Goal: Navigation & Orientation: Find specific page/section

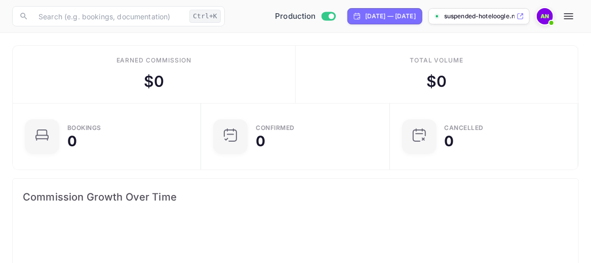
click at [568, 18] on icon "button" at bounding box center [569, 16] width 12 height 12
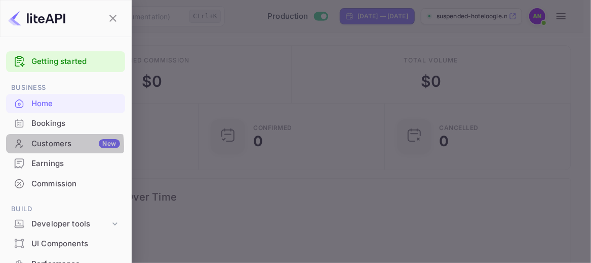
click at [42, 146] on div "Customers New" at bounding box center [75, 144] width 89 height 12
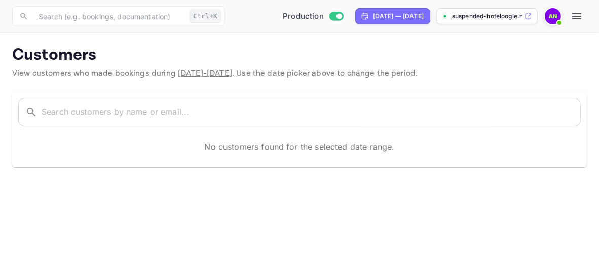
click at [230, 71] on span "[DATE] - [DATE]" at bounding box center [205, 73] width 54 height 11
click at [221, 77] on span "[DATE] - [DATE]" at bounding box center [205, 73] width 54 height 11
click at [578, 15] on icon "button" at bounding box center [577, 16] width 12 height 12
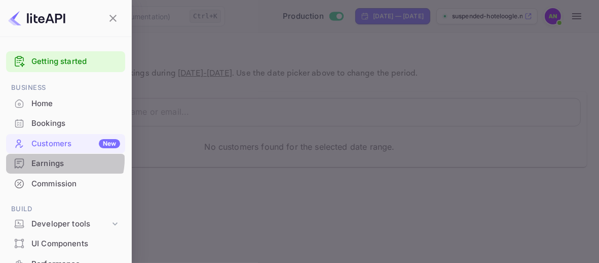
click at [59, 159] on div "Earnings" at bounding box center [75, 164] width 89 height 12
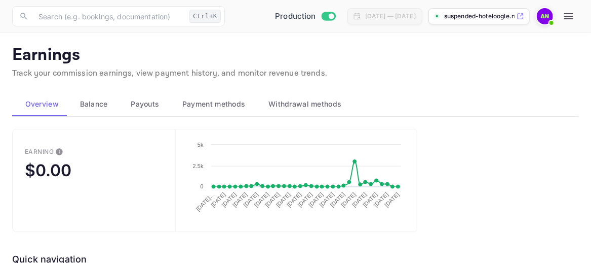
click at [86, 110] on button "Balance" at bounding box center [92, 104] width 51 height 24
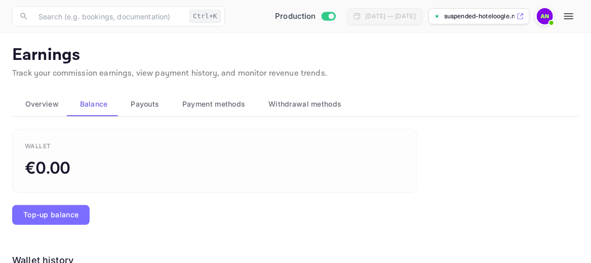
click at [141, 96] on button "Payouts" at bounding box center [144, 104] width 52 height 24
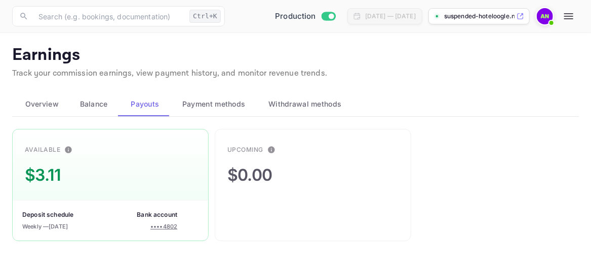
click at [199, 107] on span "Payment methods" at bounding box center [213, 104] width 63 height 12
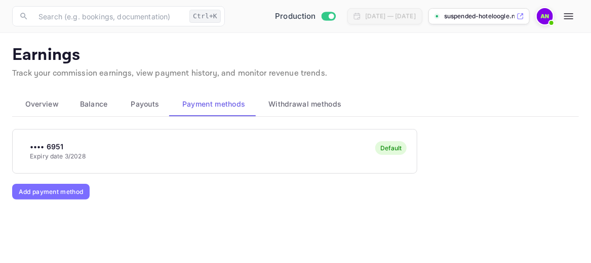
click at [297, 109] on button "Withdrawal methods" at bounding box center [304, 104] width 96 height 24
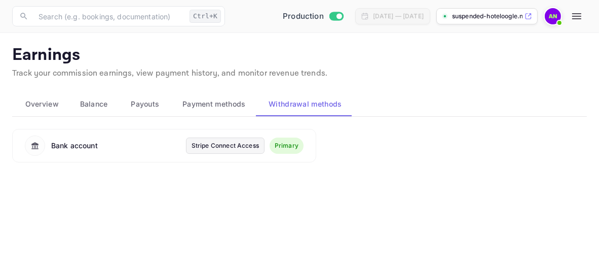
click at [579, 22] on icon "button" at bounding box center [577, 16] width 12 height 12
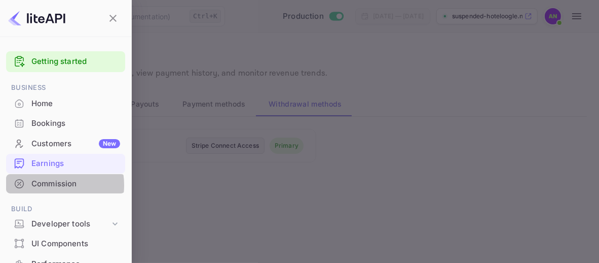
click at [46, 184] on div "Commission" at bounding box center [75, 184] width 89 height 12
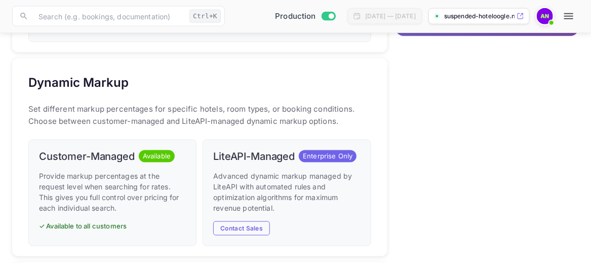
scroll to position [507, 0]
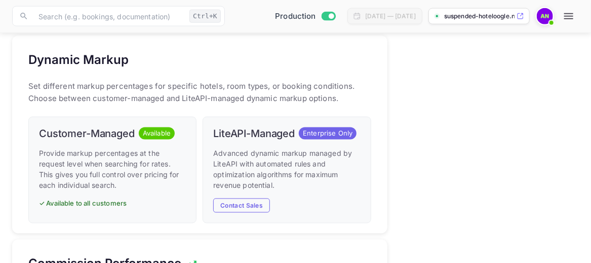
click at [79, 203] on p "✓ Available to all customers" at bounding box center [112, 203] width 147 height 10
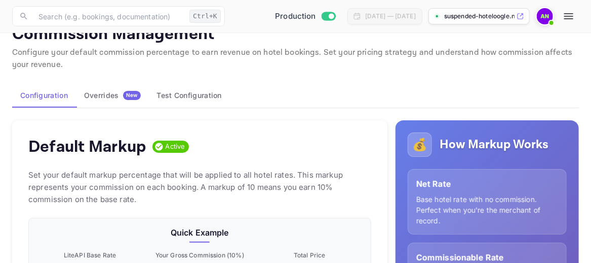
scroll to position [13, 0]
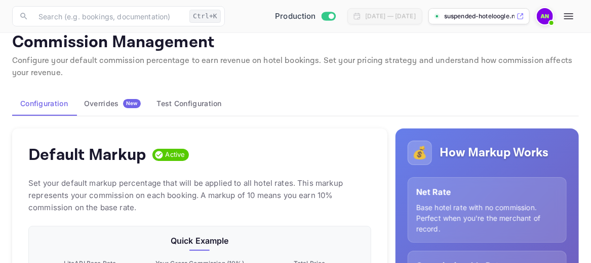
click at [99, 104] on div "Overrides New" at bounding box center [112, 103] width 57 height 9
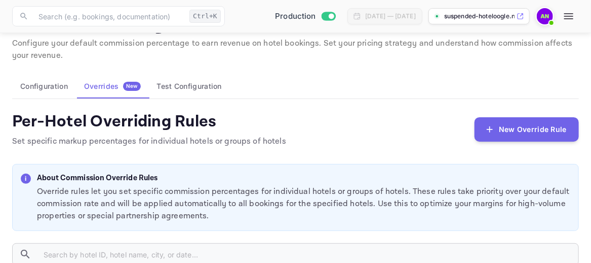
scroll to position [51, 0]
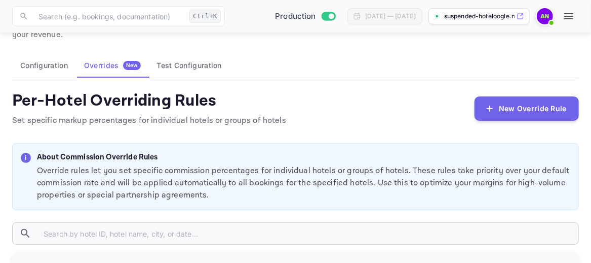
click at [198, 66] on button "Test Configuration" at bounding box center [189, 65] width 81 height 24
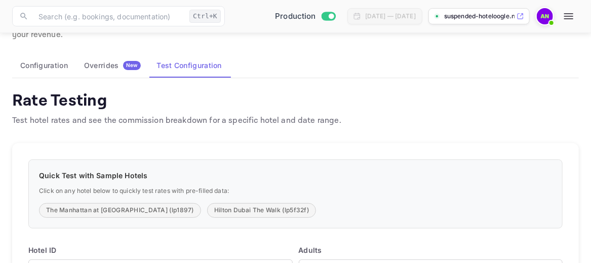
scroll to position [101, 0]
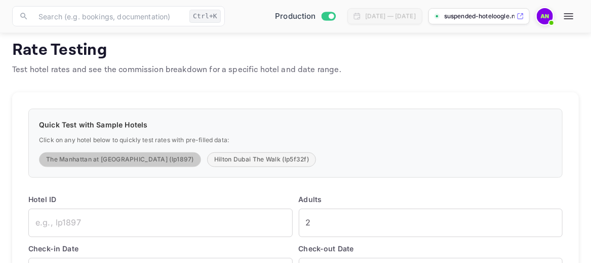
click at [122, 158] on button "The Manhattan at [GEOGRAPHIC_DATA] (lp1897)" at bounding box center [120, 159] width 162 height 15
type input "lp1897"
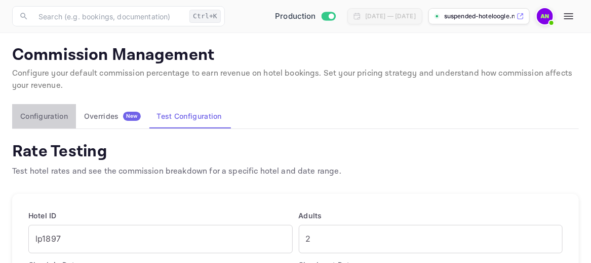
click at [16, 114] on button "Configuration" at bounding box center [44, 116] width 64 height 24
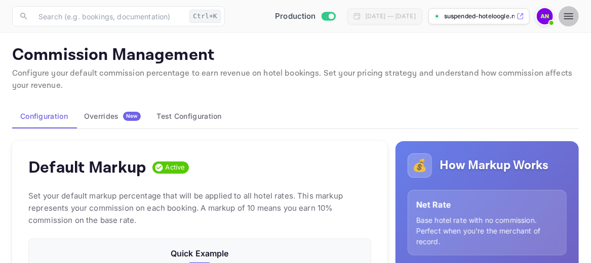
click at [573, 20] on icon "button" at bounding box center [569, 16] width 12 height 12
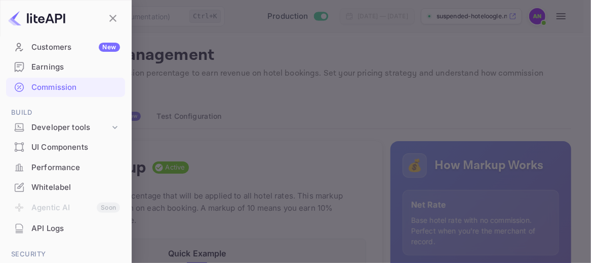
scroll to position [101, 0]
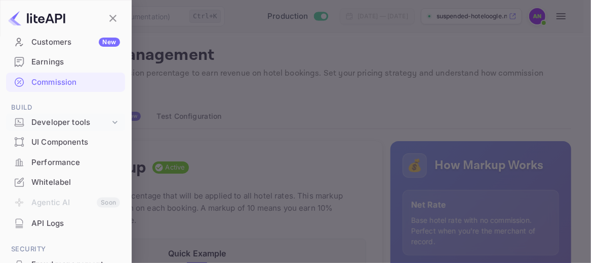
click at [96, 127] on div "Developer tools" at bounding box center [70, 123] width 79 height 12
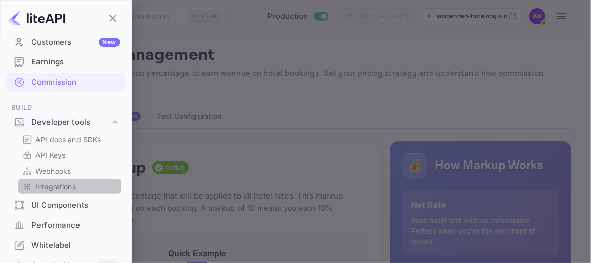
click at [70, 187] on p "Integrations" at bounding box center [55, 186] width 41 height 11
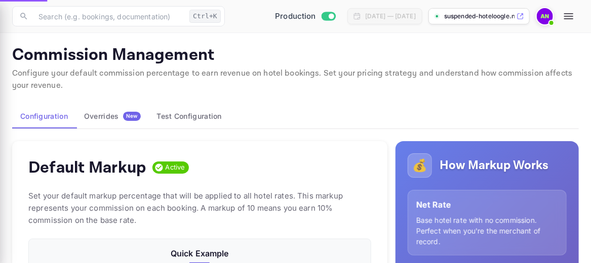
scroll to position [172, 336]
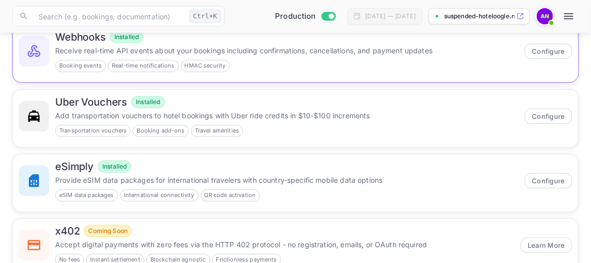
scroll to position [133, 0]
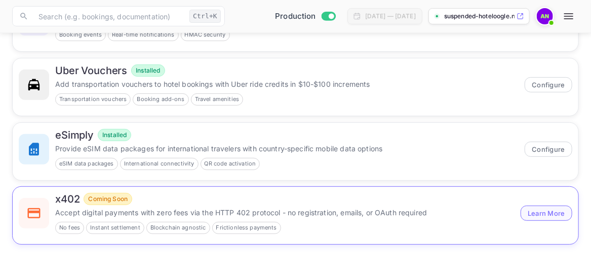
click at [550, 210] on button "Learn More" at bounding box center [547, 212] width 52 height 15
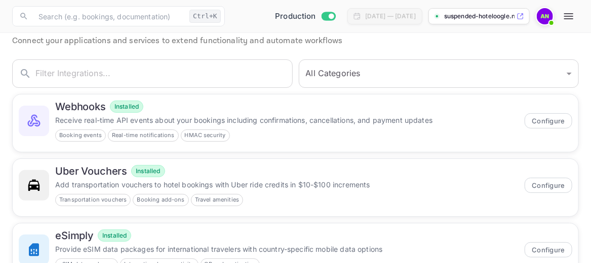
scroll to position [0, 0]
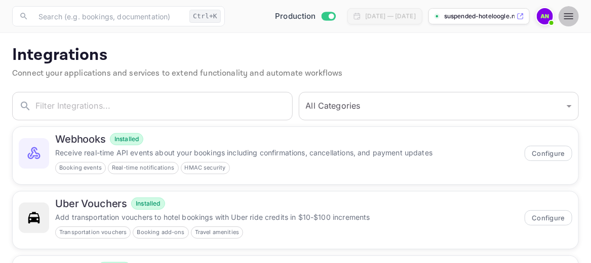
click at [572, 22] on button "button" at bounding box center [569, 16] width 20 height 20
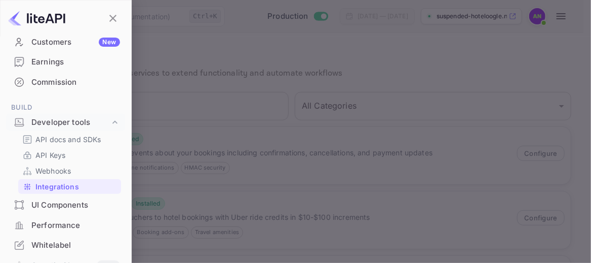
scroll to position [152, 0]
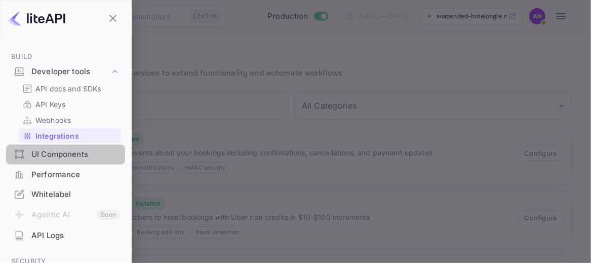
click at [71, 151] on div "UI Components" at bounding box center [75, 154] width 89 height 12
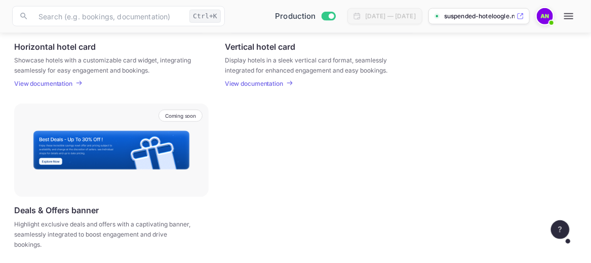
scroll to position [420, 0]
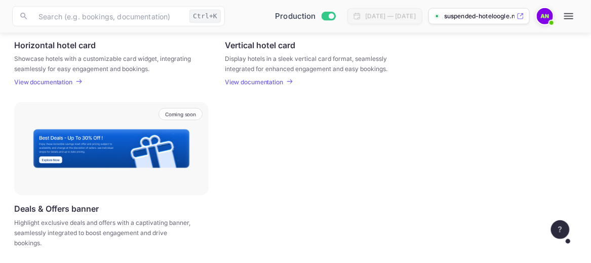
click at [571, 21] on icon "button" at bounding box center [569, 16] width 12 height 12
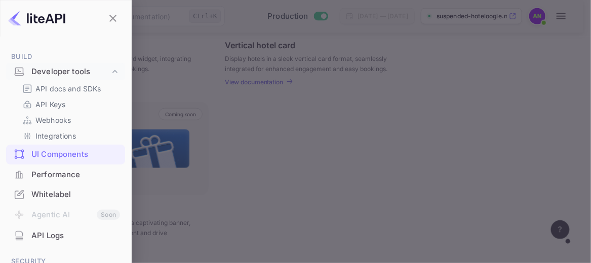
click at [38, 181] on div "Performance" at bounding box center [65, 175] width 119 height 20
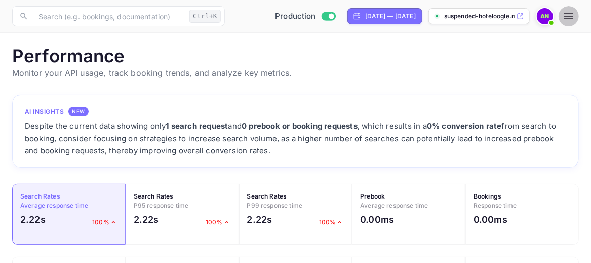
click at [568, 21] on icon "button" at bounding box center [569, 16] width 12 height 12
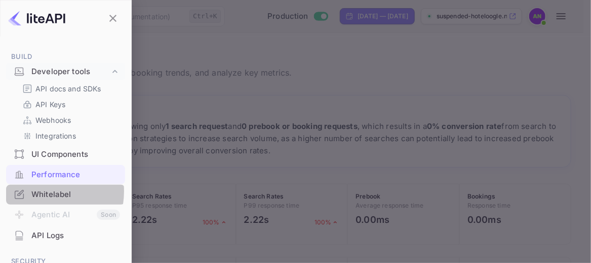
click at [41, 191] on div "Whitelabel" at bounding box center [75, 195] width 89 height 12
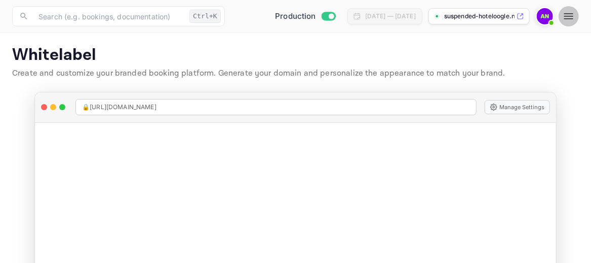
click at [572, 15] on icon "button" at bounding box center [569, 16] width 12 height 12
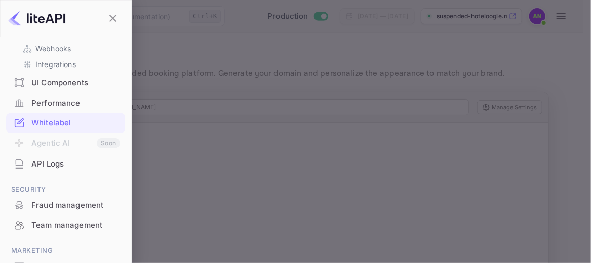
scroll to position [254, 0]
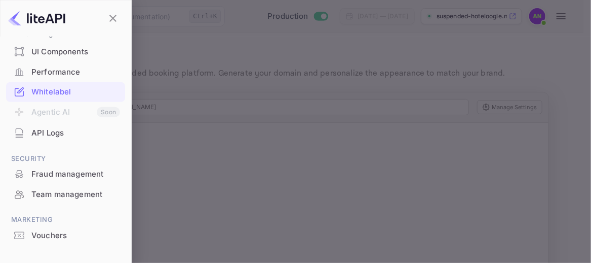
click at [287, 85] on div at bounding box center [295, 131] width 591 height 263
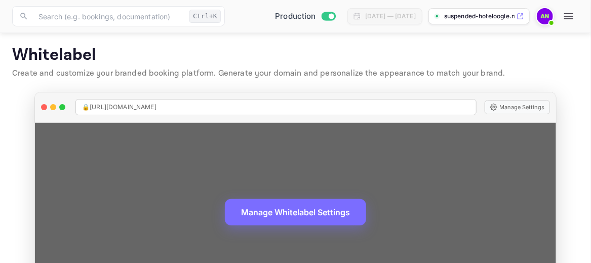
scroll to position [51, 0]
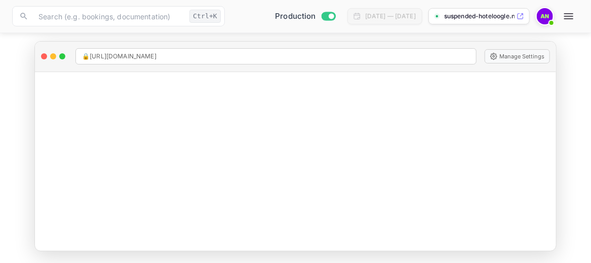
click at [568, 18] on icon "button" at bounding box center [569, 16] width 12 height 12
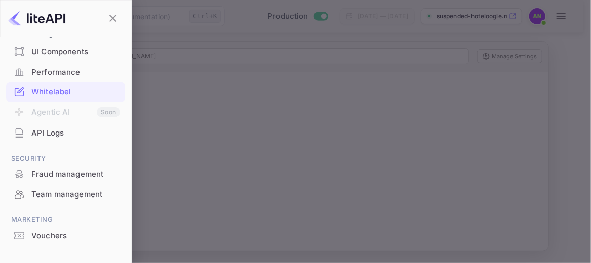
click at [53, 136] on div "API Logs" at bounding box center [75, 133] width 89 height 12
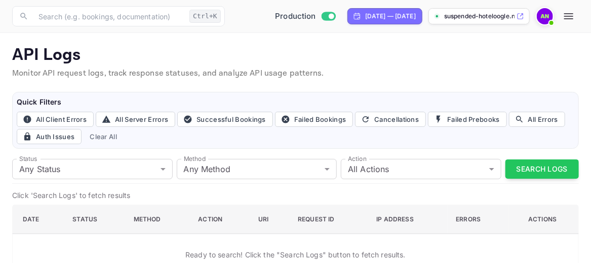
click at [571, 17] on icon "button" at bounding box center [569, 16] width 12 height 12
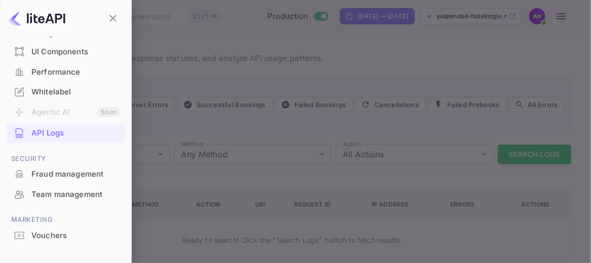
scroll to position [22, 0]
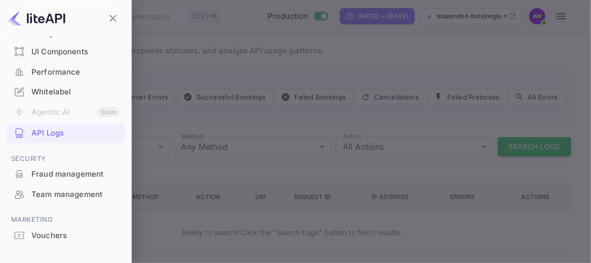
click at [342, 69] on div at bounding box center [295, 131] width 591 height 263
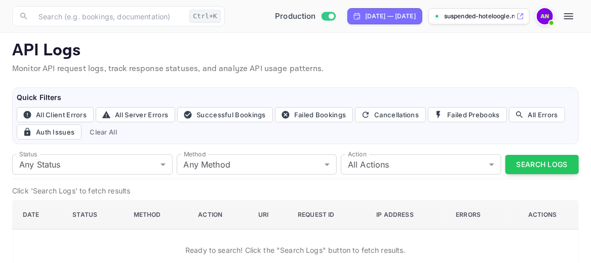
scroll to position [0, 0]
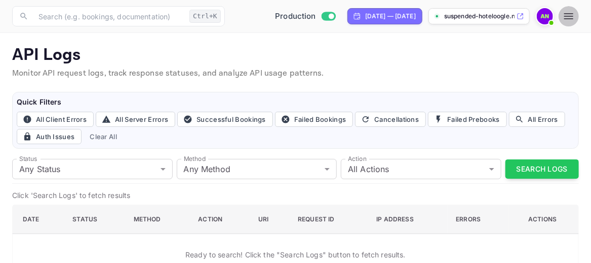
click at [570, 16] on icon "button" at bounding box center [569, 16] width 9 height 6
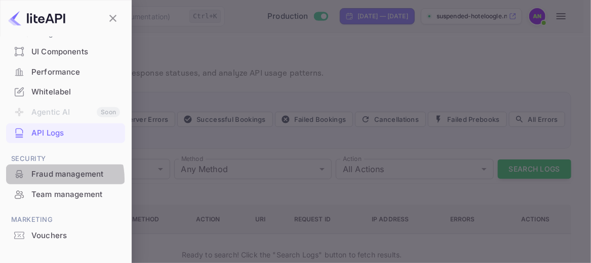
click at [53, 178] on div "Fraud management" at bounding box center [75, 174] width 89 height 12
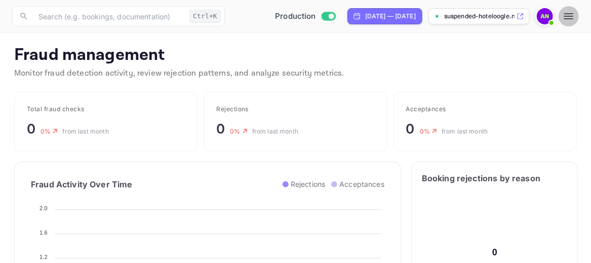
click at [571, 20] on icon "button" at bounding box center [569, 16] width 12 height 12
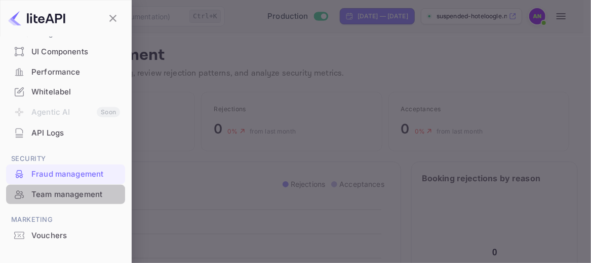
click at [81, 198] on div "Team management" at bounding box center [75, 195] width 89 height 12
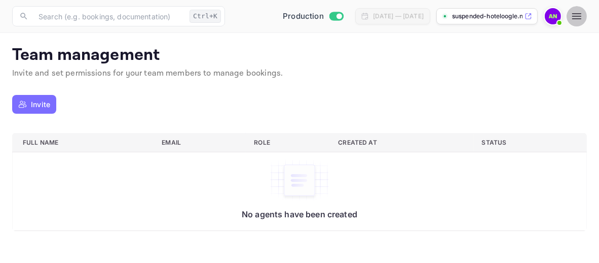
click at [583, 16] on button "button" at bounding box center [577, 16] width 20 height 20
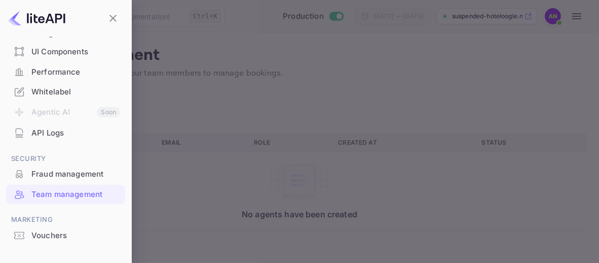
click at [88, 230] on div "Vouchers" at bounding box center [75, 236] width 89 height 12
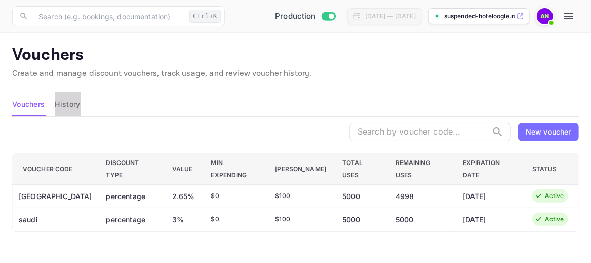
click at [77, 102] on button "History" at bounding box center [67, 104] width 25 height 24
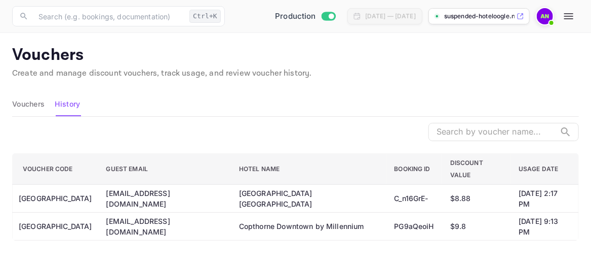
click at [30, 108] on button "Vouchers" at bounding box center [28, 104] width 32 height 24
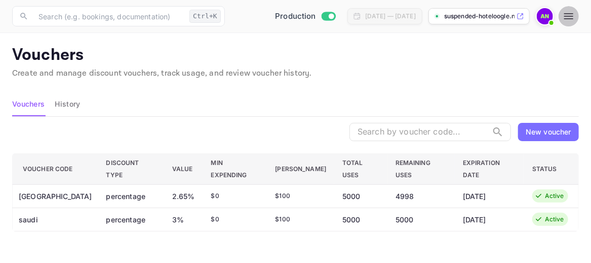
click at [563, 22] on button "button" at bounding box center [569, 16] width 20 height 20
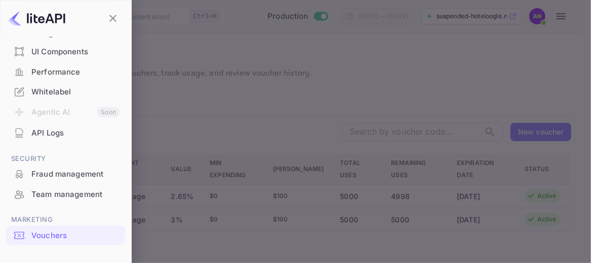
click at [563, 22] on div at bounding box center [295, 131] width 591 height 263
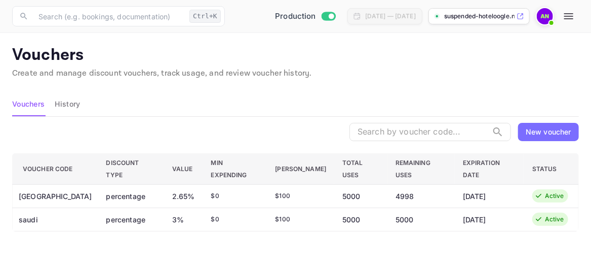
click at [547, 18] on img at bounding box center [545, 16] width 16 height 16
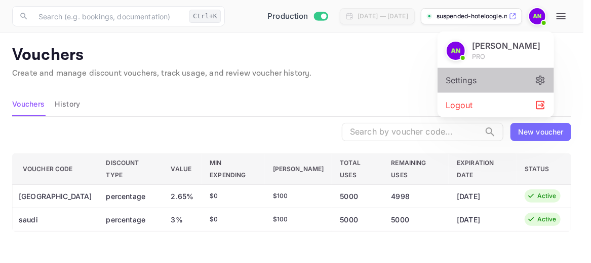
click at [488, 81] on div "Settings" at bounding box center [496, 80] width 117 height 24
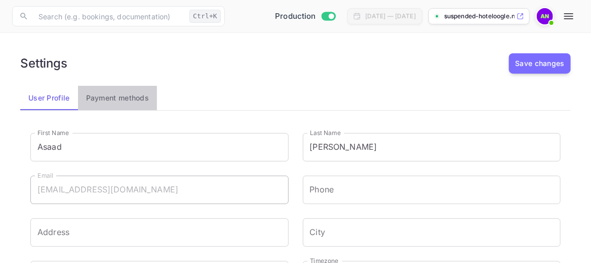
click at [144, 98] on button "Payment methods" at bounding box center [118, 98] width 80 height 24
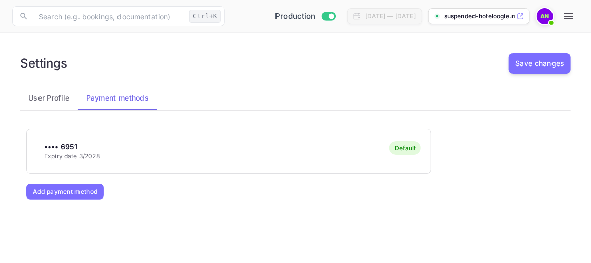
click at [569, 16] on icon "button" at bounding box center [569, 16] width 9 height 6
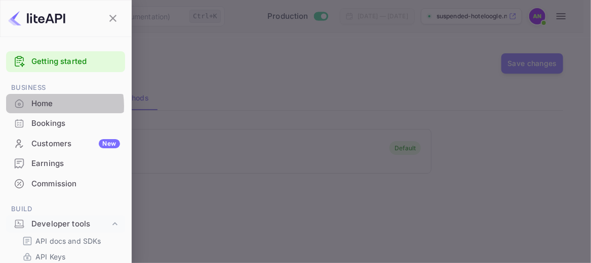
click at [47, 105] on div "Home" at bounding box center [75, 104] width 89 height 12
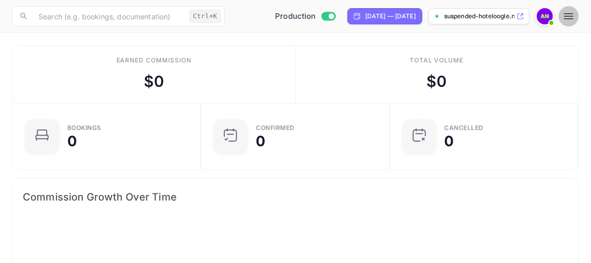
click at [568, 16] on icon "button" at bounding box center [569, 16] width 9 height 6
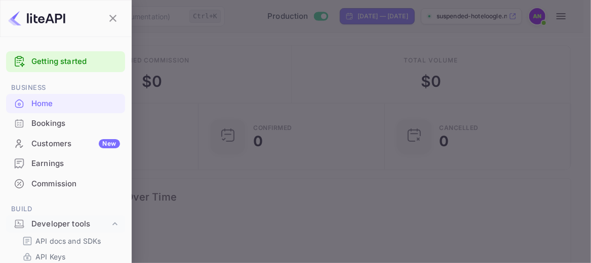
click at [582, 48] on div at bounding box center [295, 131] width 591 height 263
